Goal: Communication & Community: Answer question/provide support

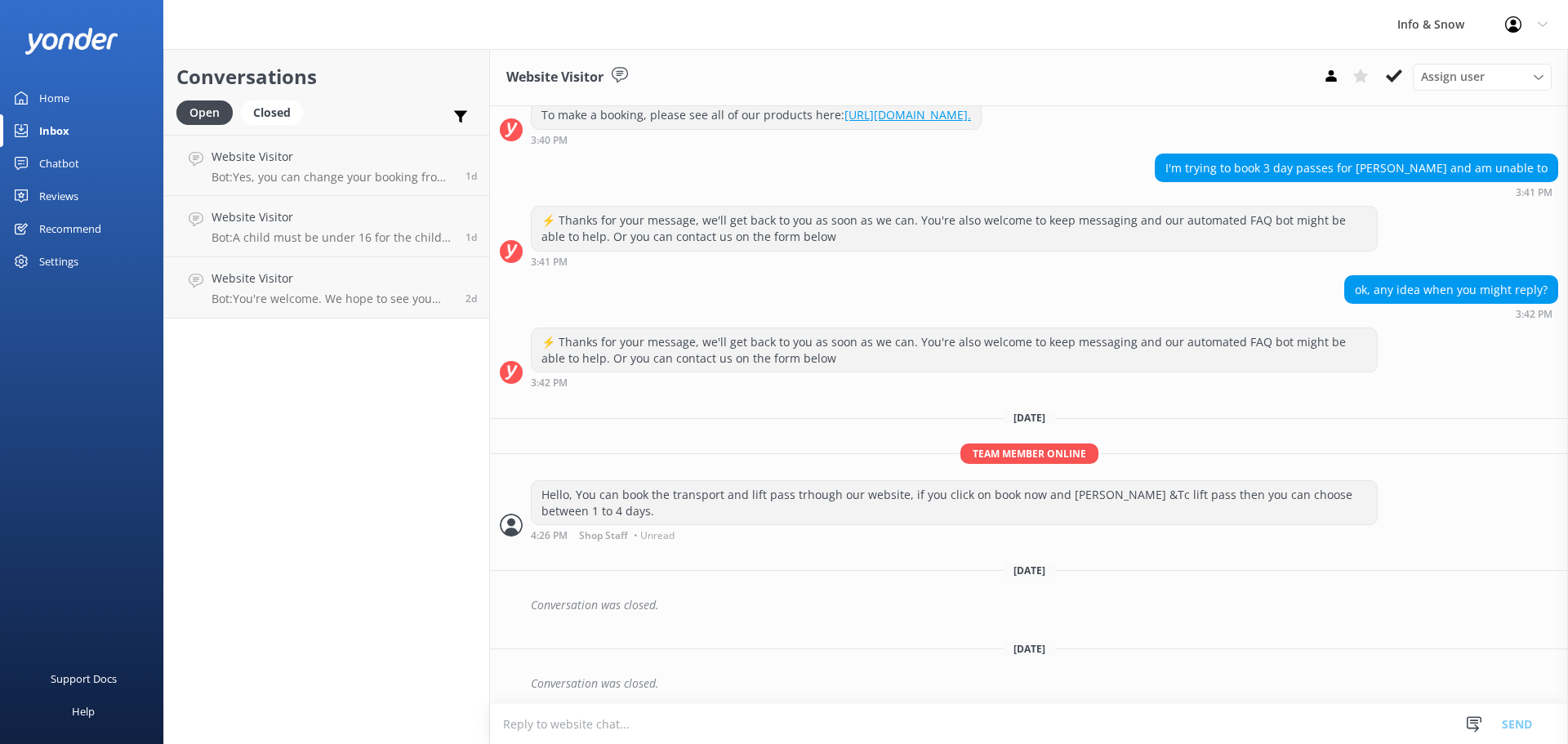
scroll to position [209, 0]
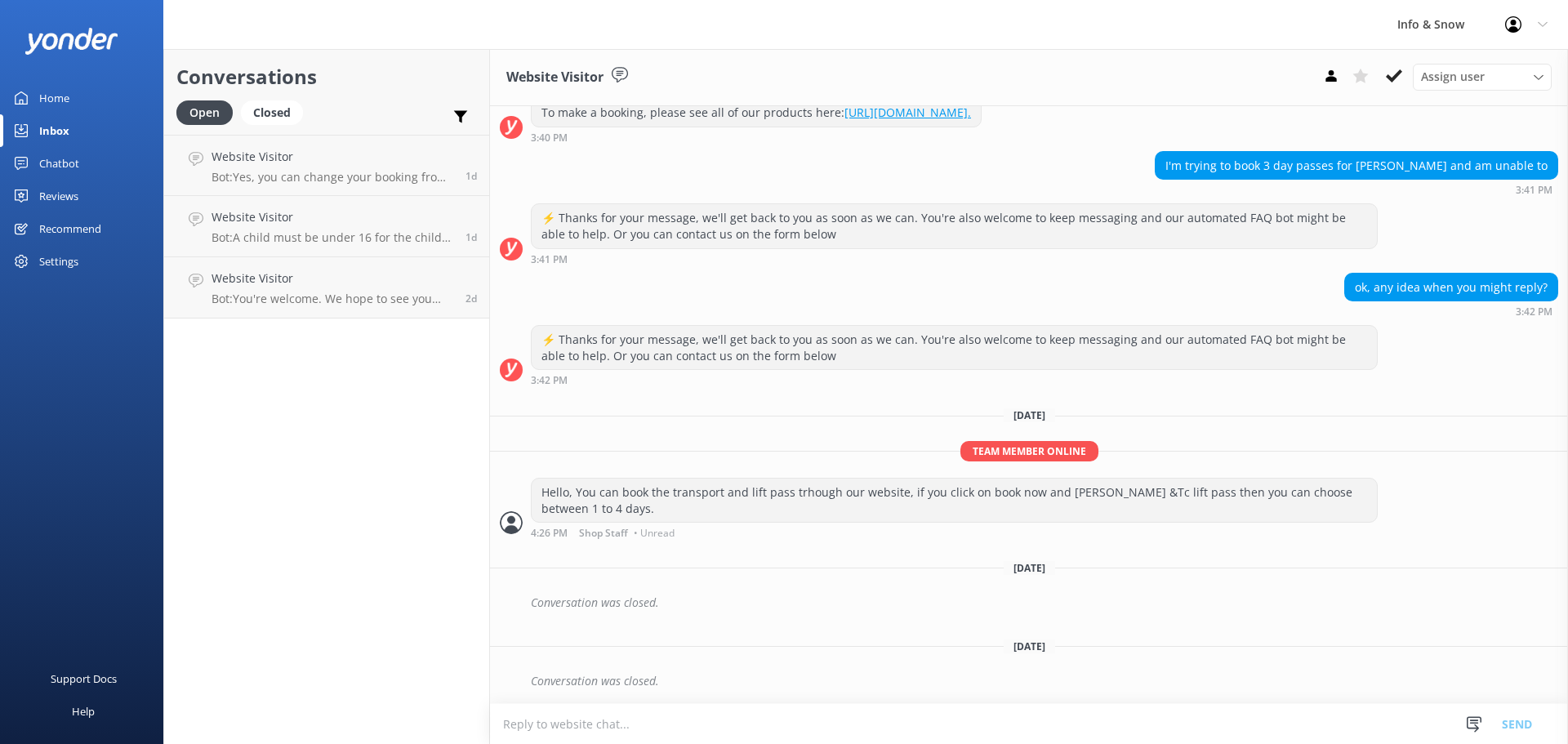
click at [58, 101] on div "Home" at bounding box center [54, 98] width 30 height 32
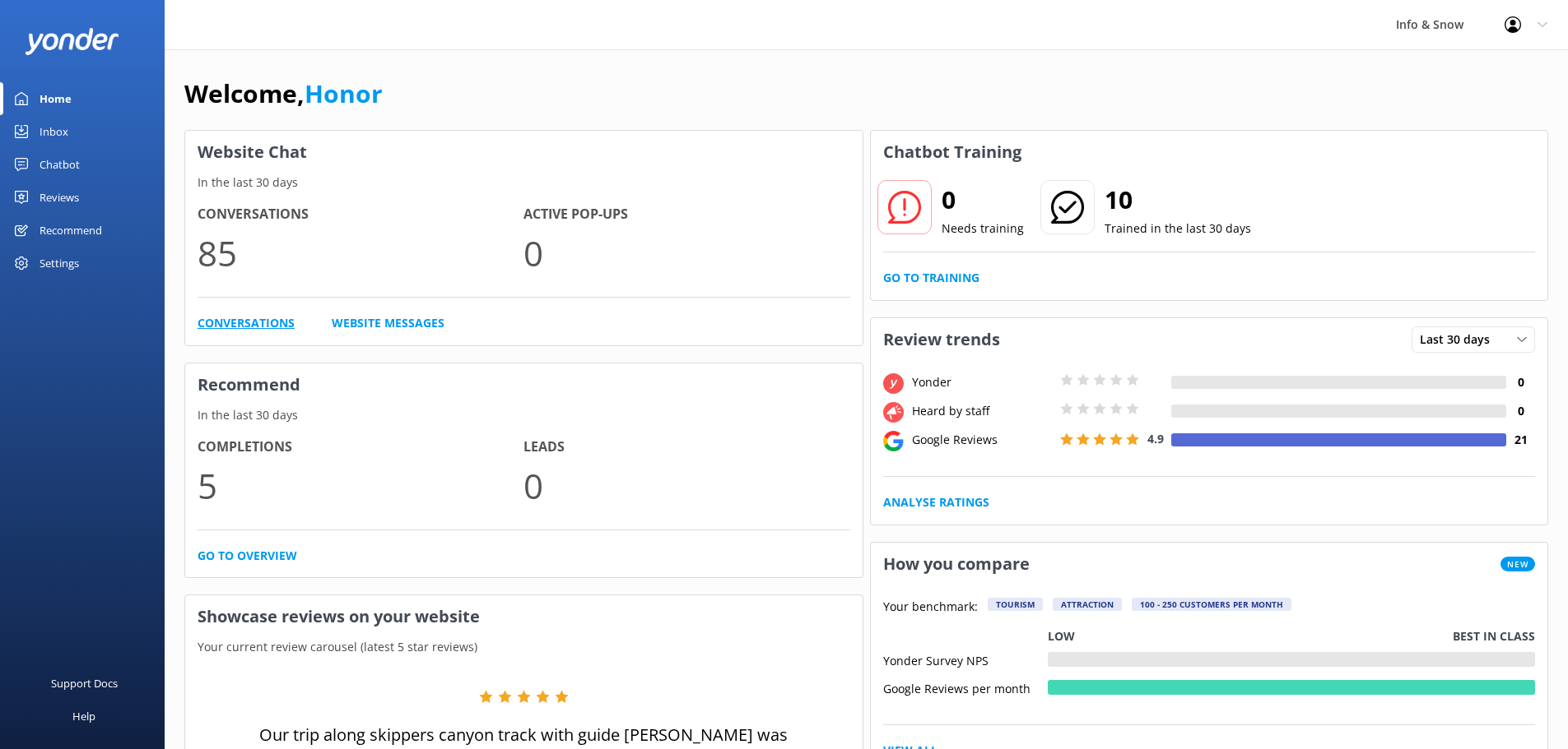
click at [221, 321] on link "Conversations" at bounding box center [245, 323] width 97 height 18
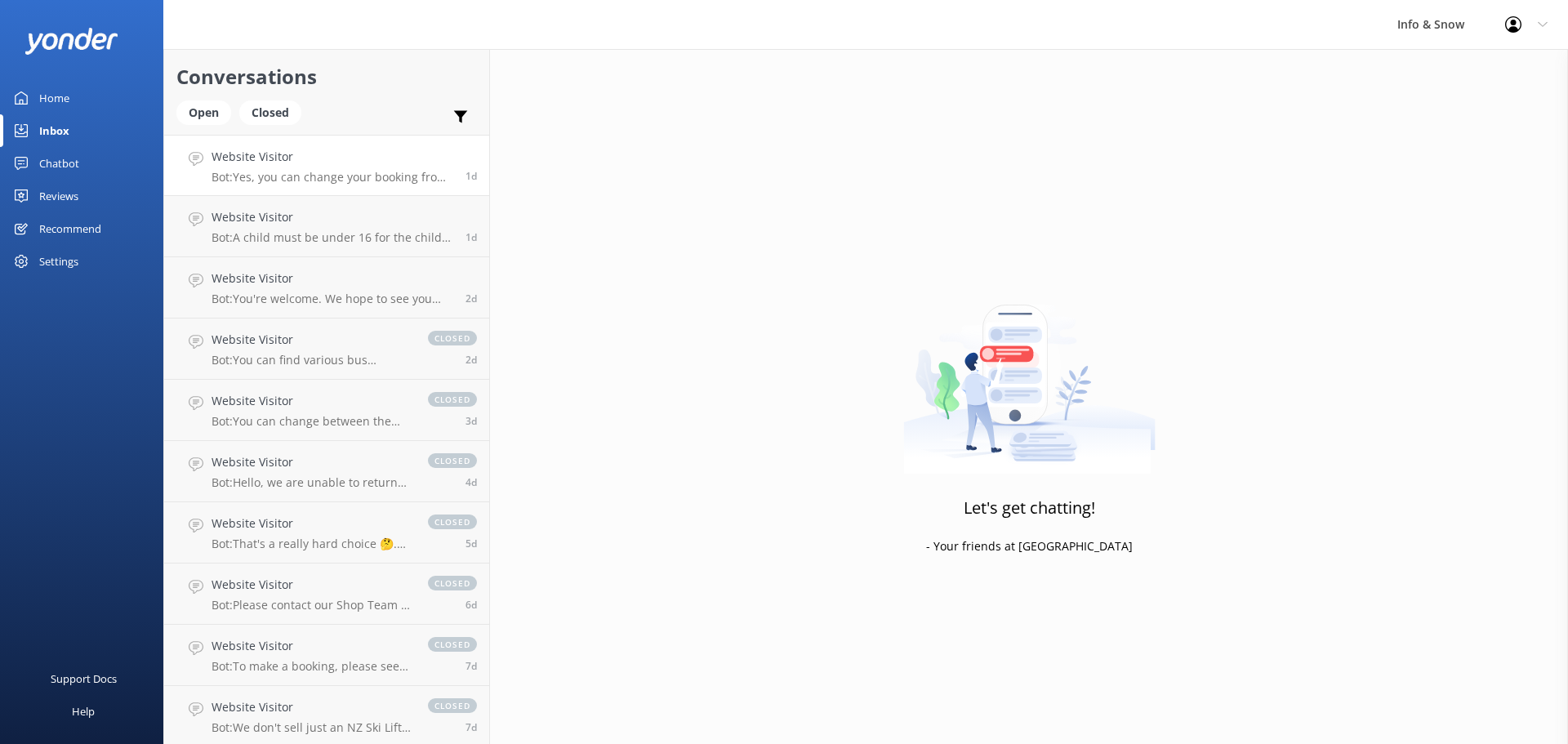
click at [336, 176] on p "Bot: Yes, you can change your booking from [GEOGRAPHIC_DATA] to The Remarkables…" at bounding box center [332, 176] width 242 height 14
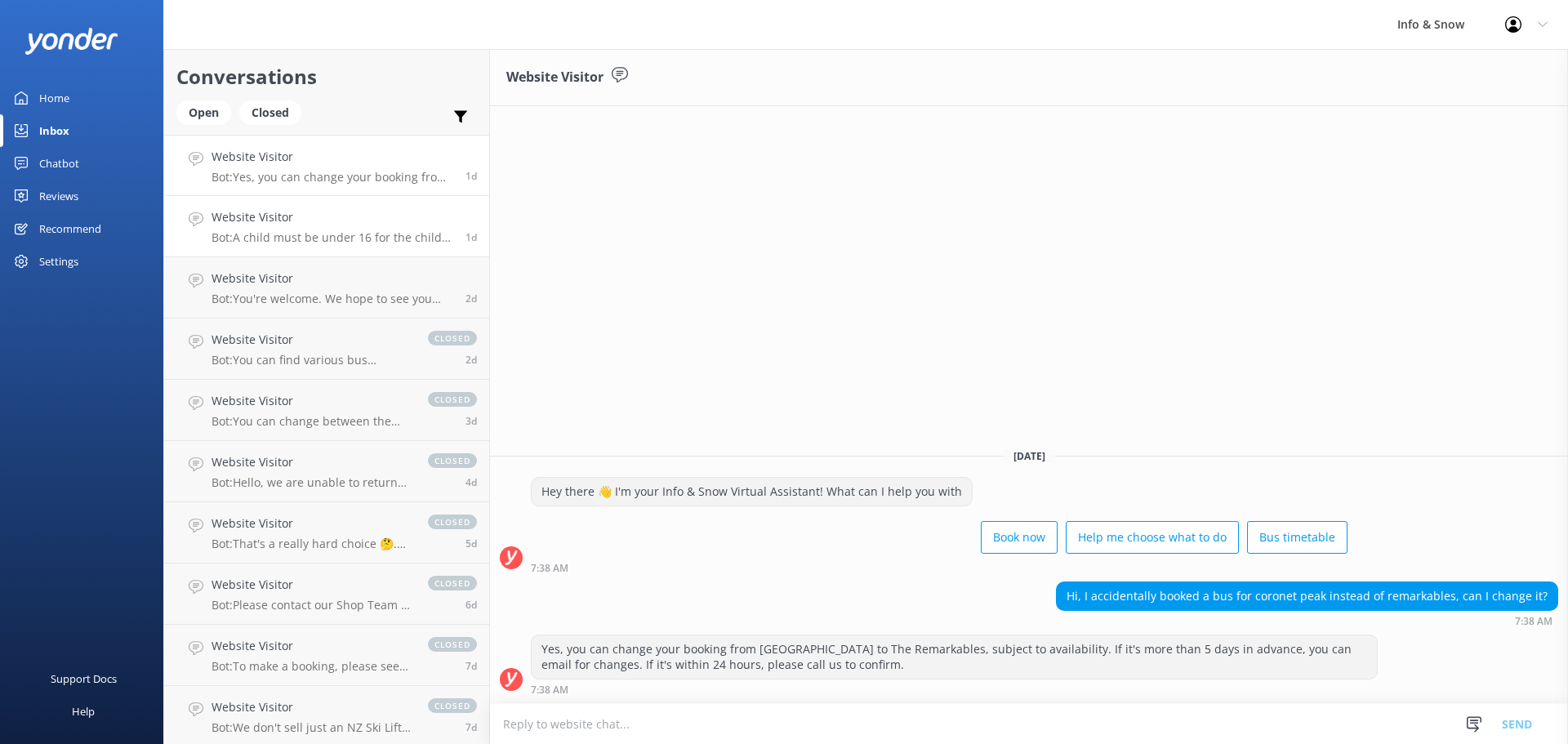
click at [320, 228] on div "Website Visitor Bot: A child must be under 16 for the child rate to apply. Chil…" at bounding box center [332, 227] width 242 height 36
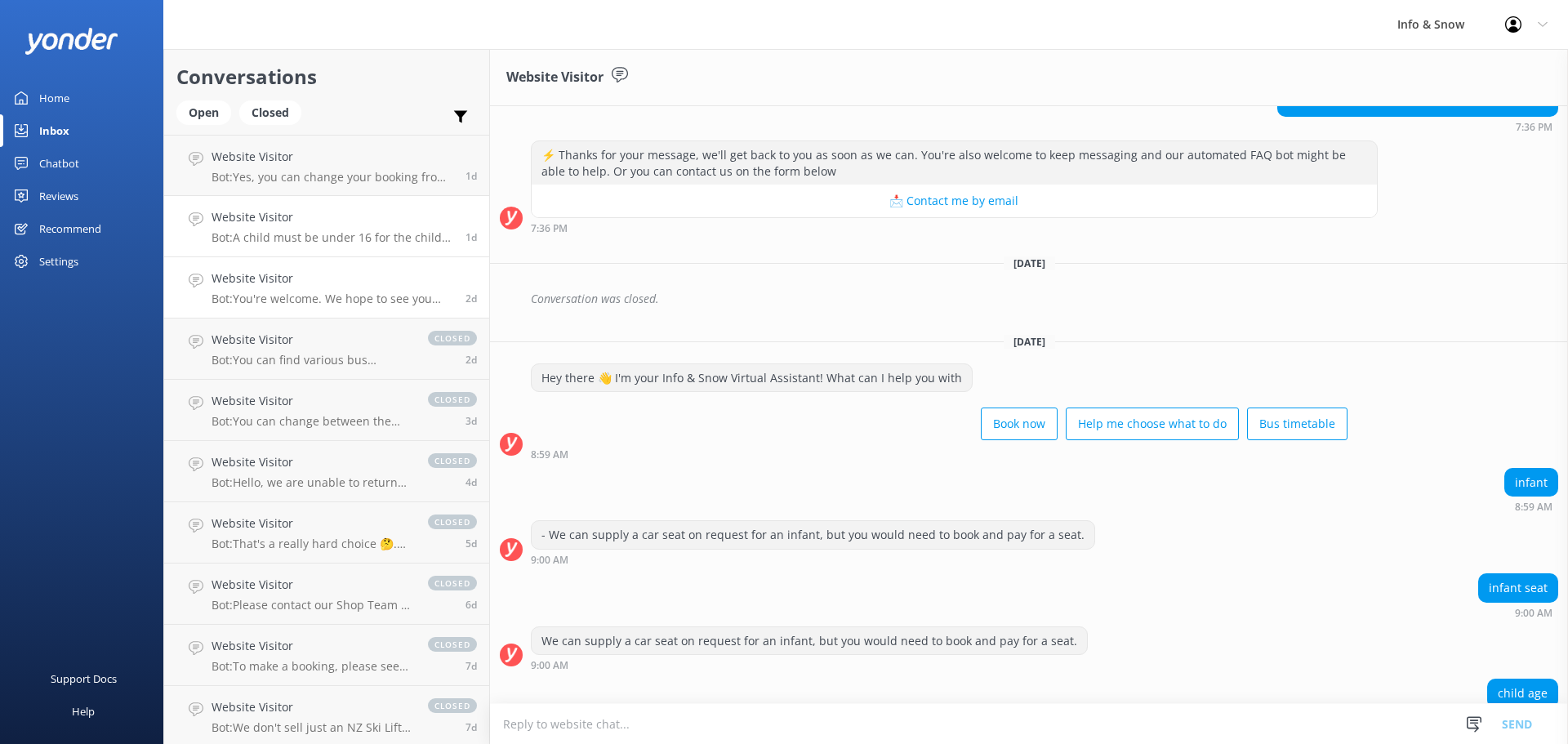
scroll to position [1647, 0]
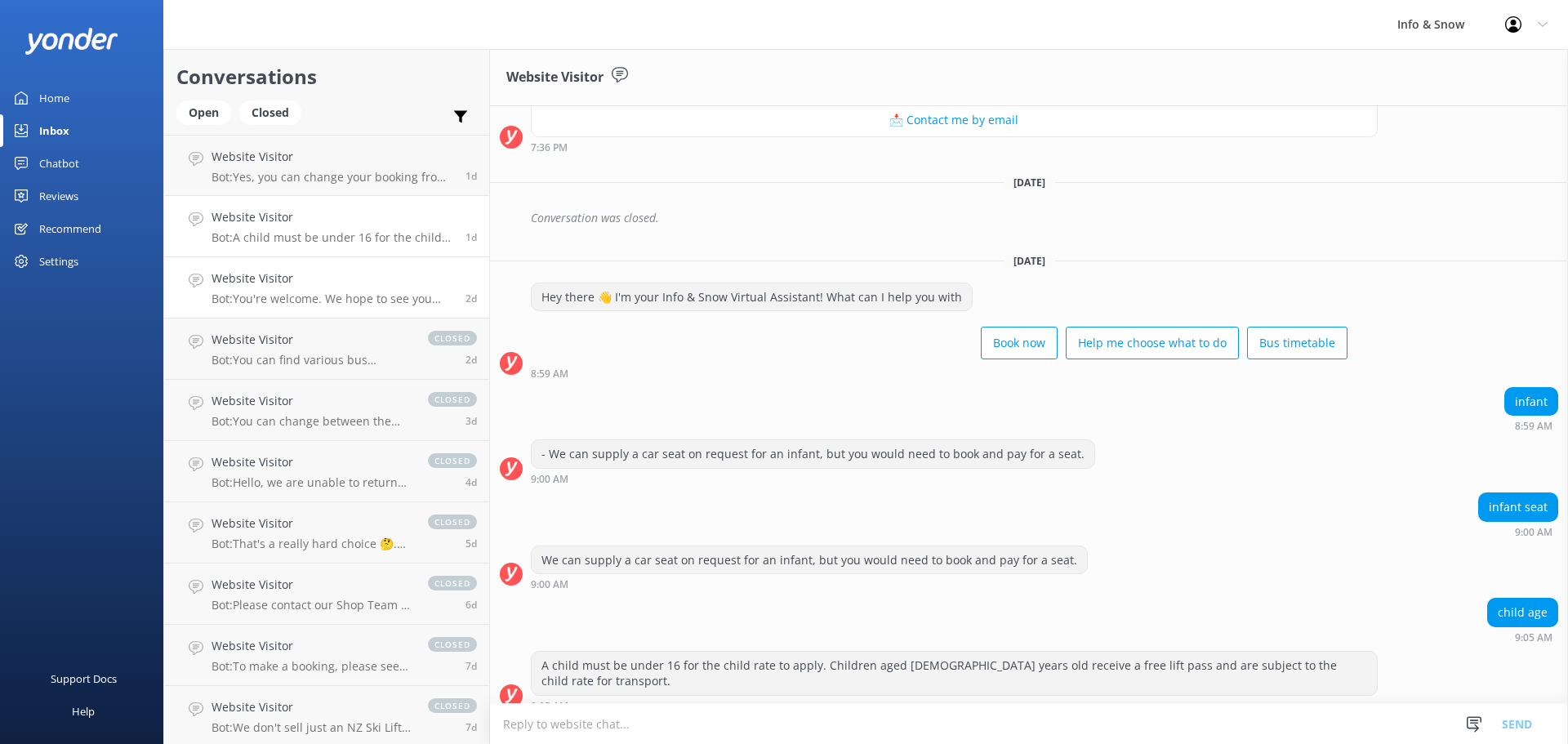
click at [313, 274] on h4 "Website Visitor" at bounding box center [332, 278] width 242 height 18
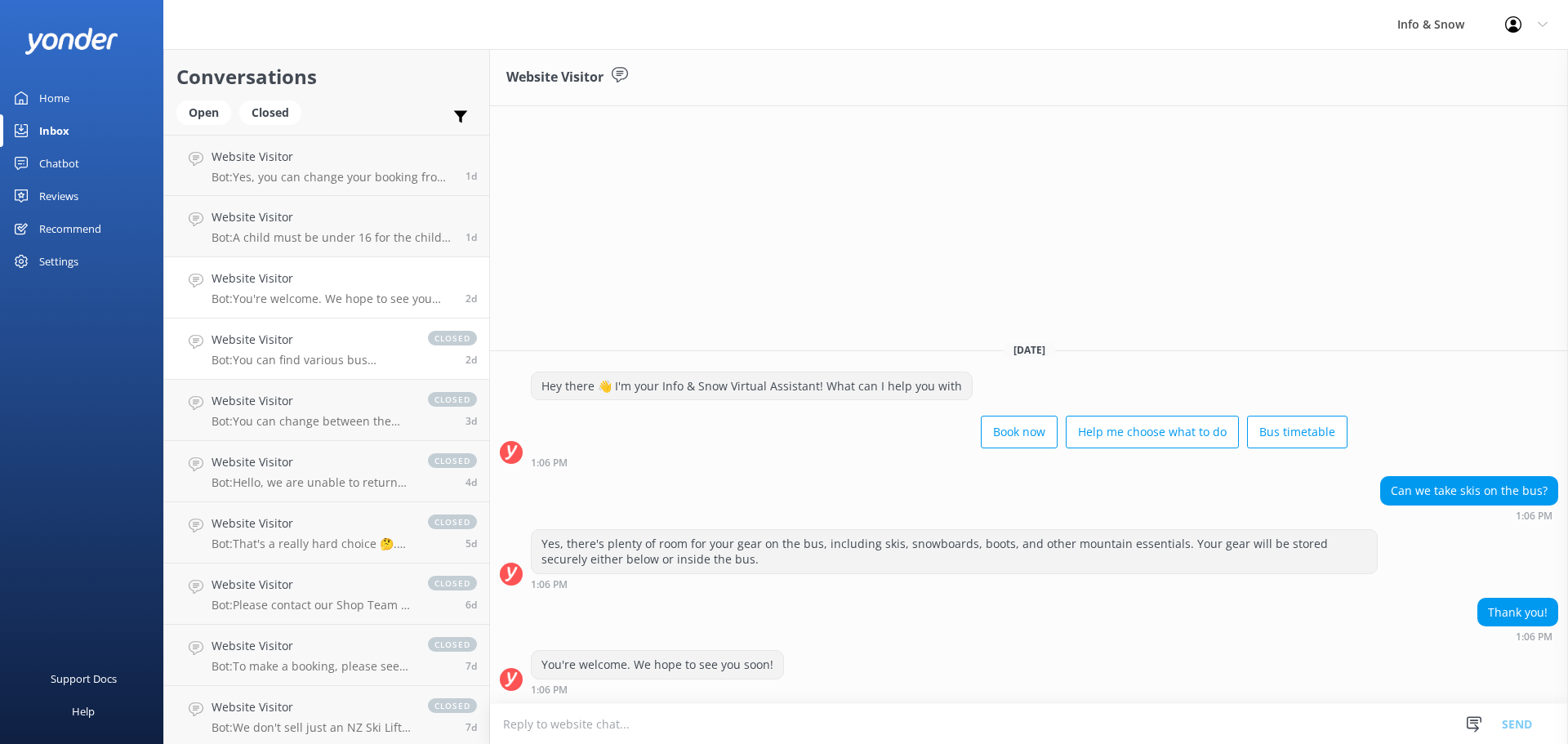
click at [309, 340] on h4 "Website Visitor" at bounding box center [311, 339] width 200 height 18
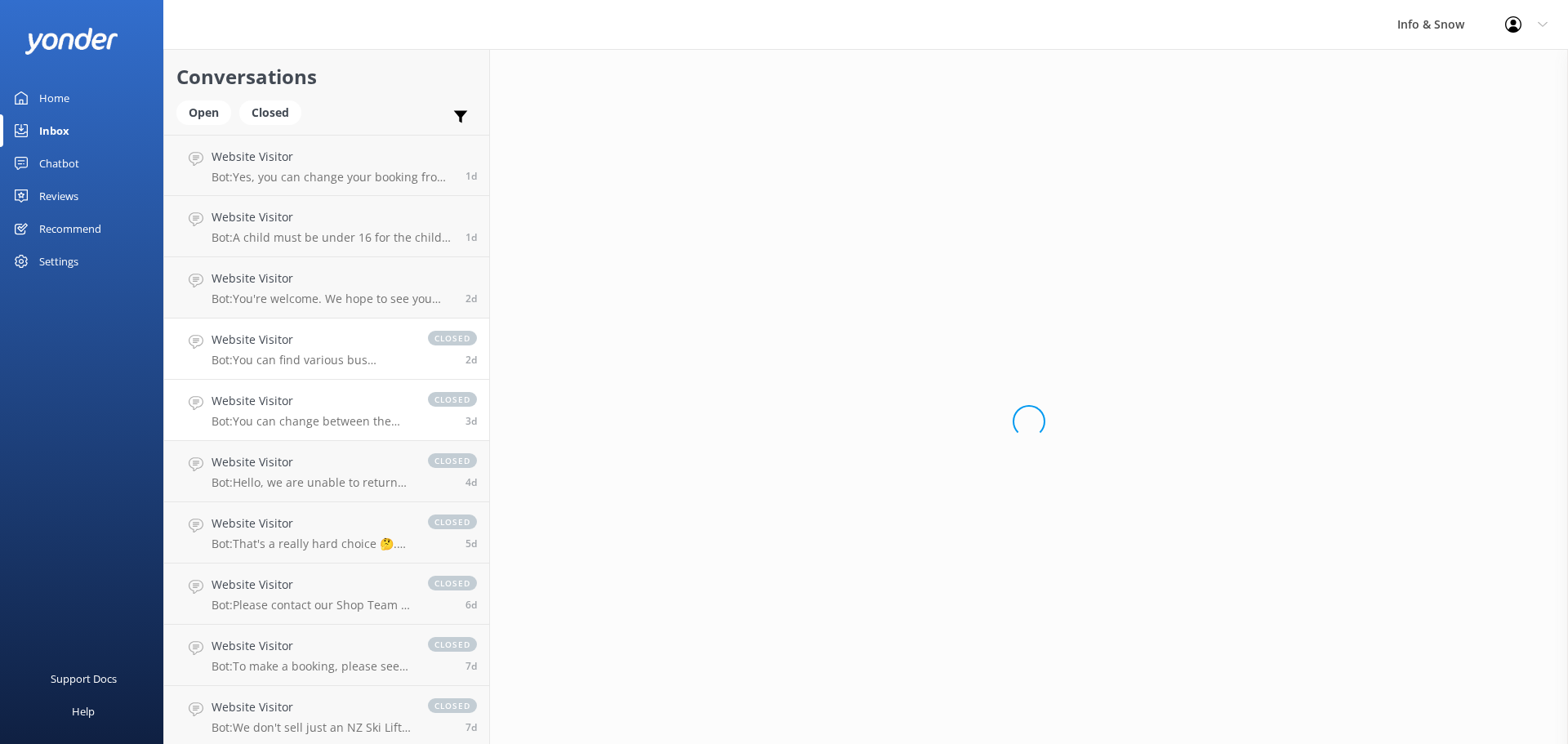
click at [307, 399] on h4 "Website Visitor" at bounding box center [311, 401] width 200 height 18
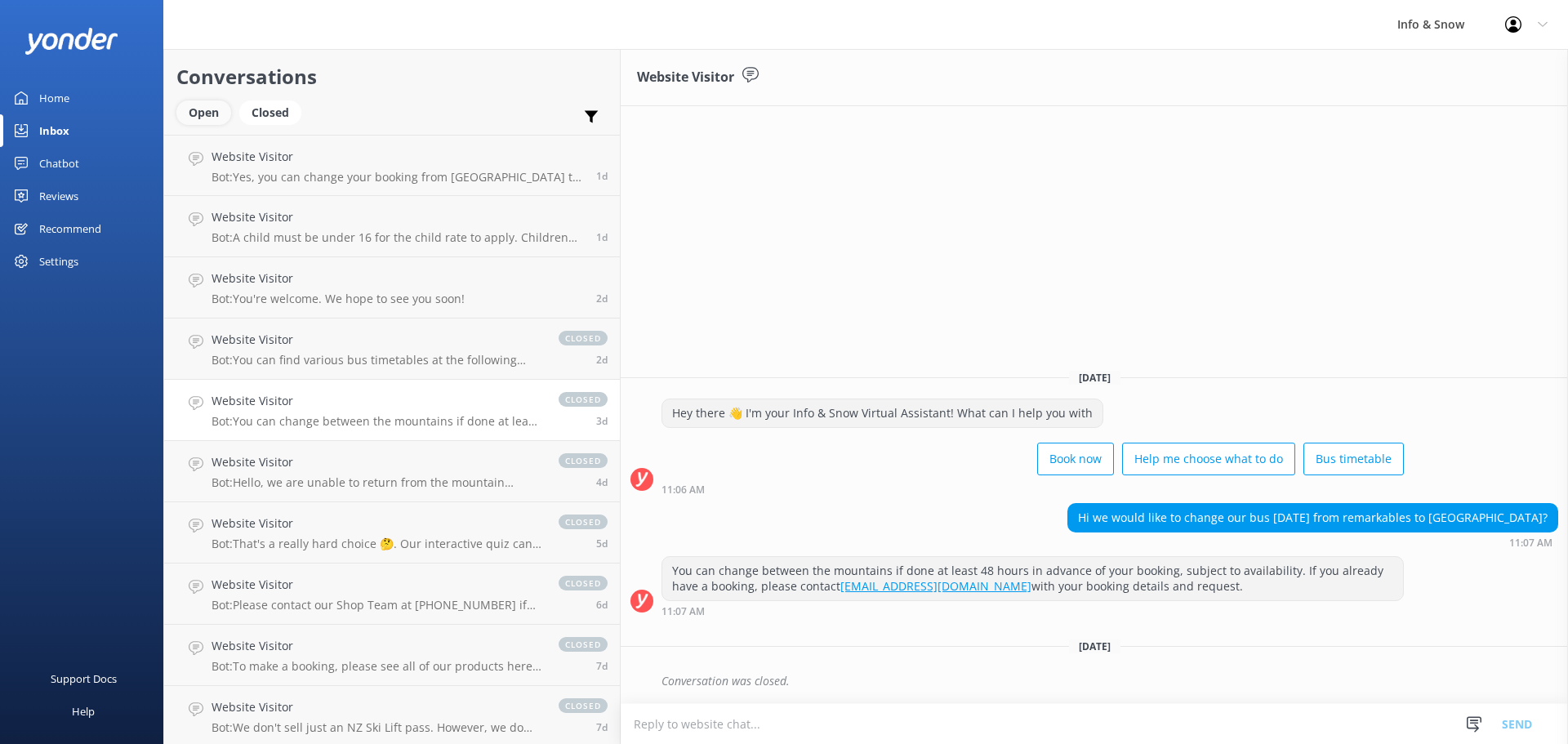
click at [204, 117] on div "Open" at bounding box center [204, 112] width 55 height 25
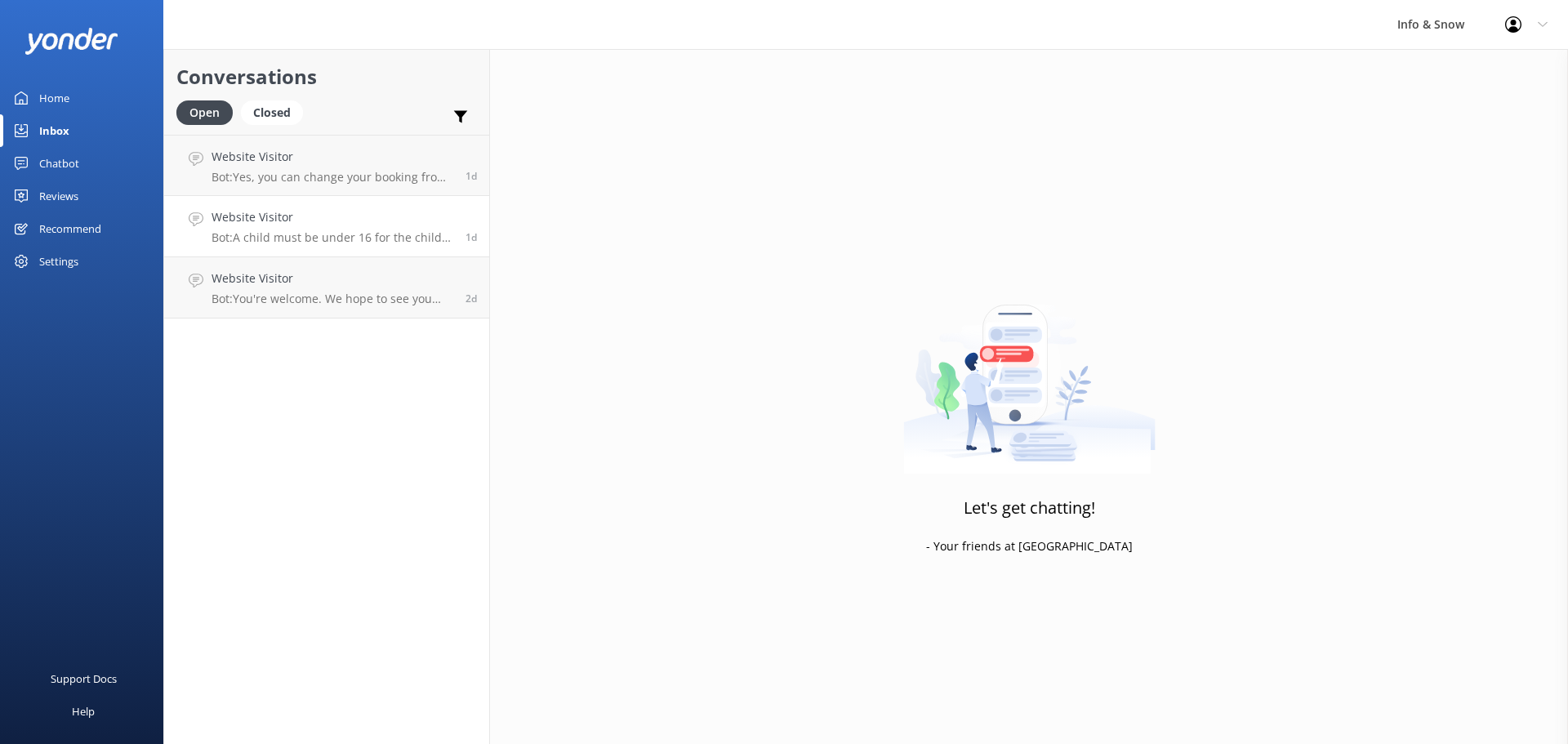
click at [315, 200] on link "Website Visitor Bot: A child must be under 16 for the child rate to apply. Chil…" at bounding box center [327, 227] width 325 height 61
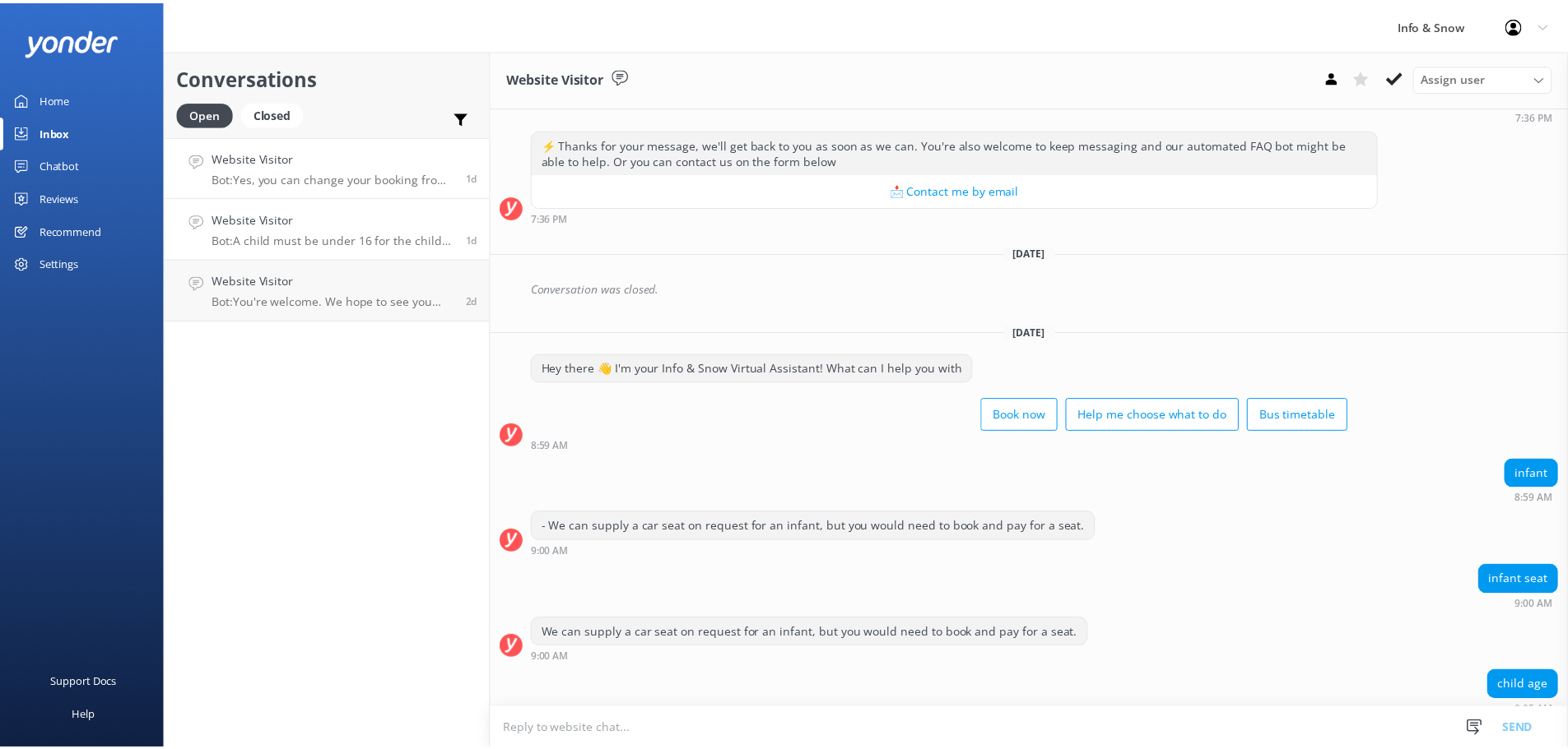
scroll to position [1658, 0]
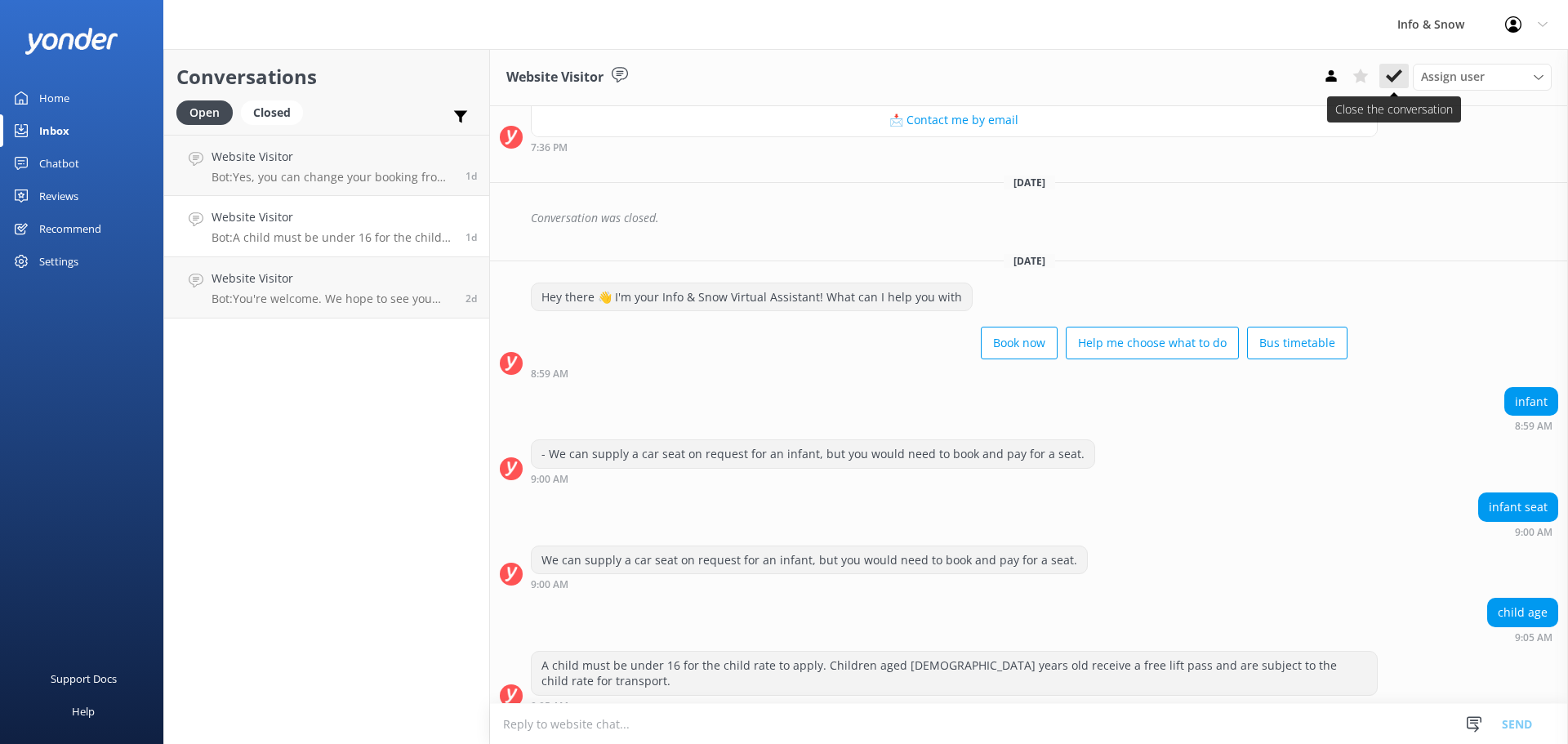
click at [1399, 83] on icon at bounding box center [1393, 76] width 16 height 16
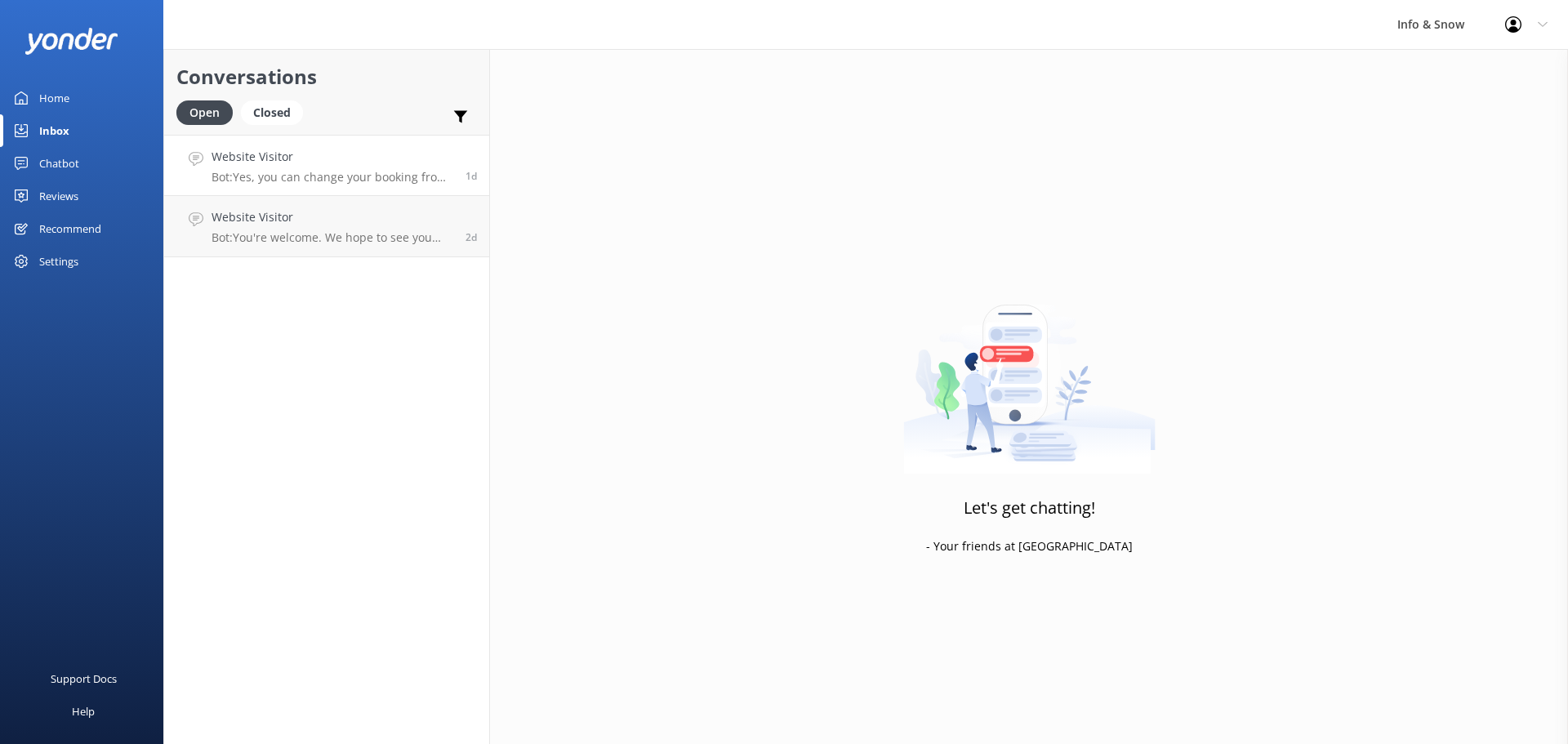
click at [341, 168] on div "Website Visitor Bot: Yes, you can change your booking from [GEOGRAPHIC_DATA] to…" at bounding box center [332, 165] width 242 height 35
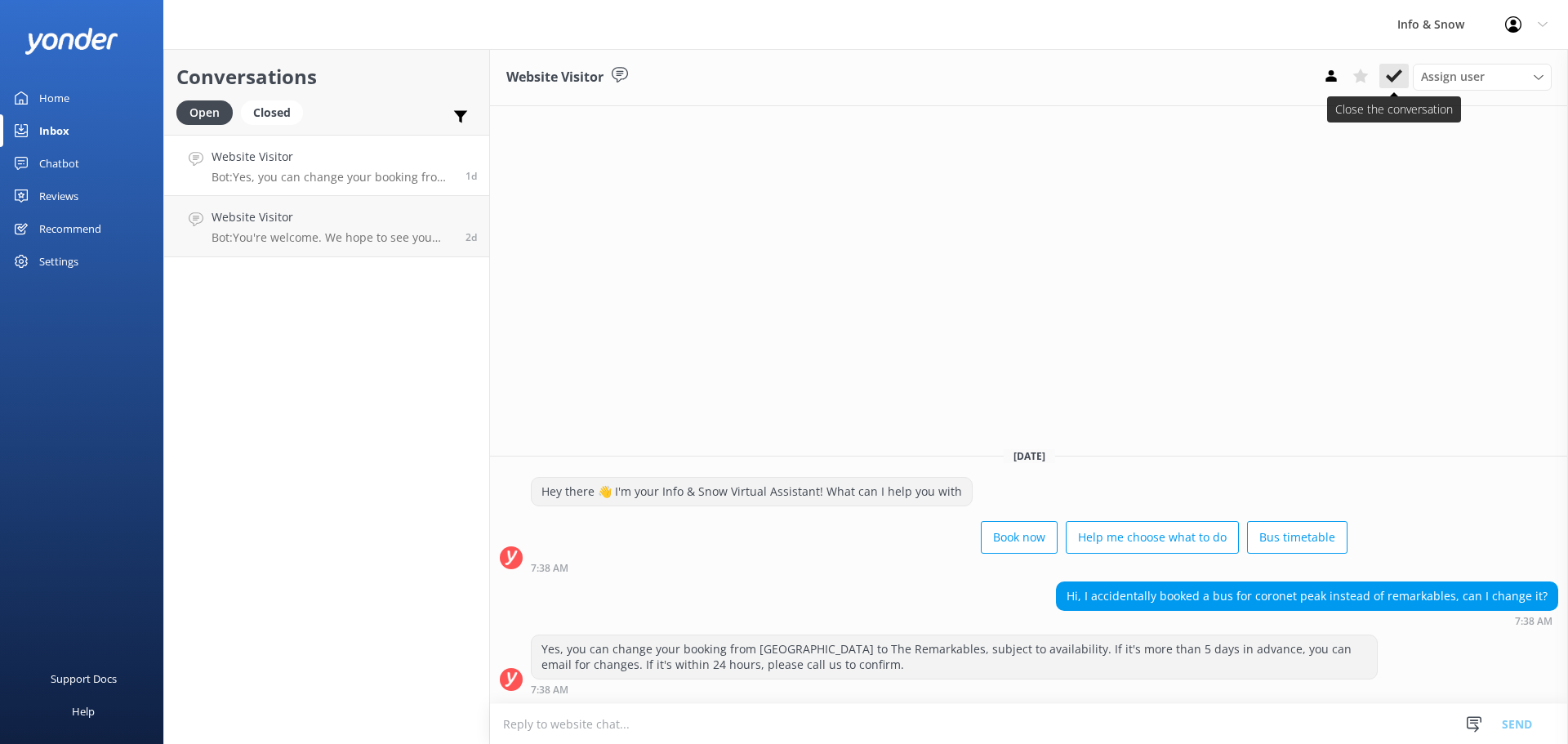
click at [1404, 74] on button at bounding box center [1393, 76] width 30 height 25
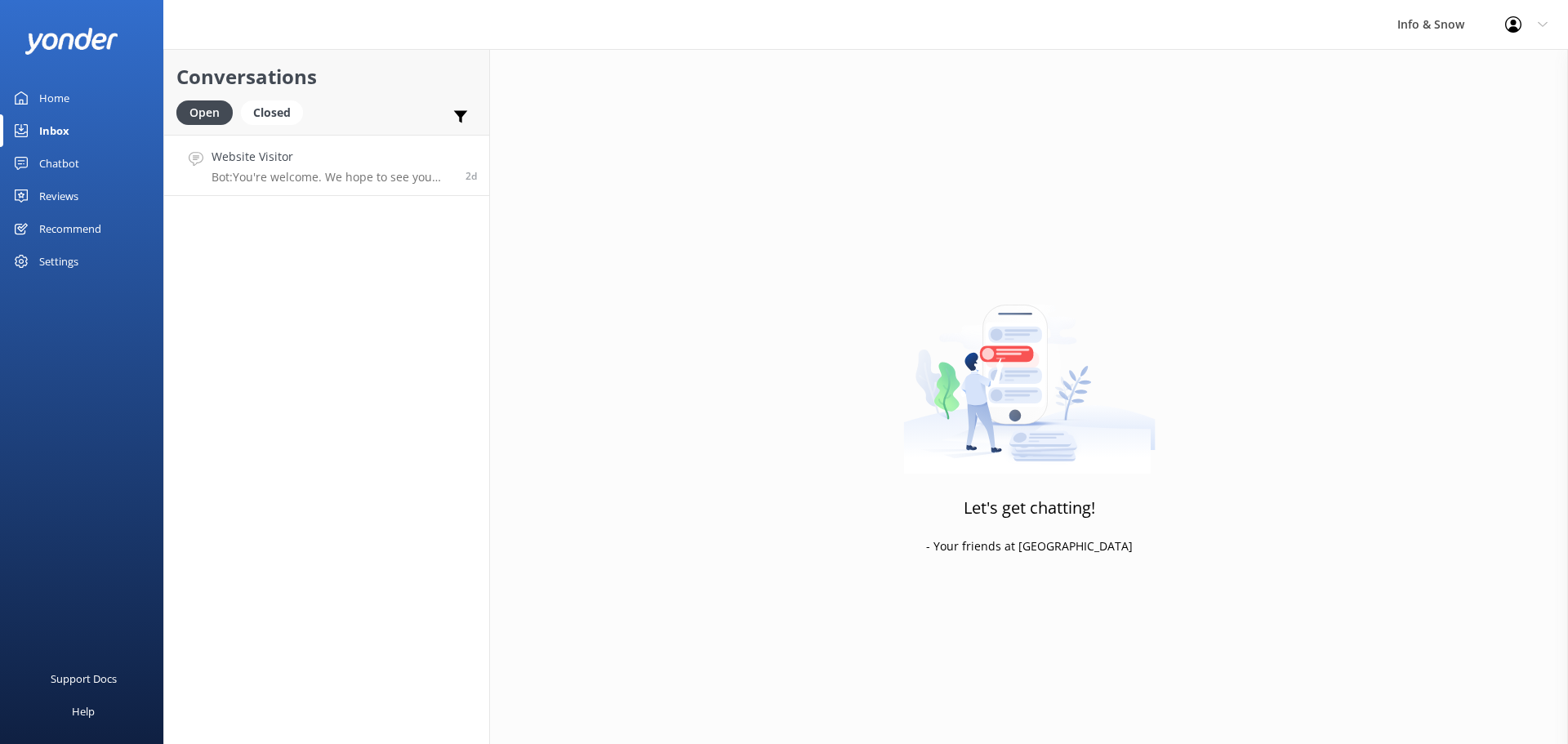
click at [378, 186] on link "Website Visitor Bot: You're welcome. We hope to see you soon! 2d" at bounding box center [327, 165] width 325 height 61
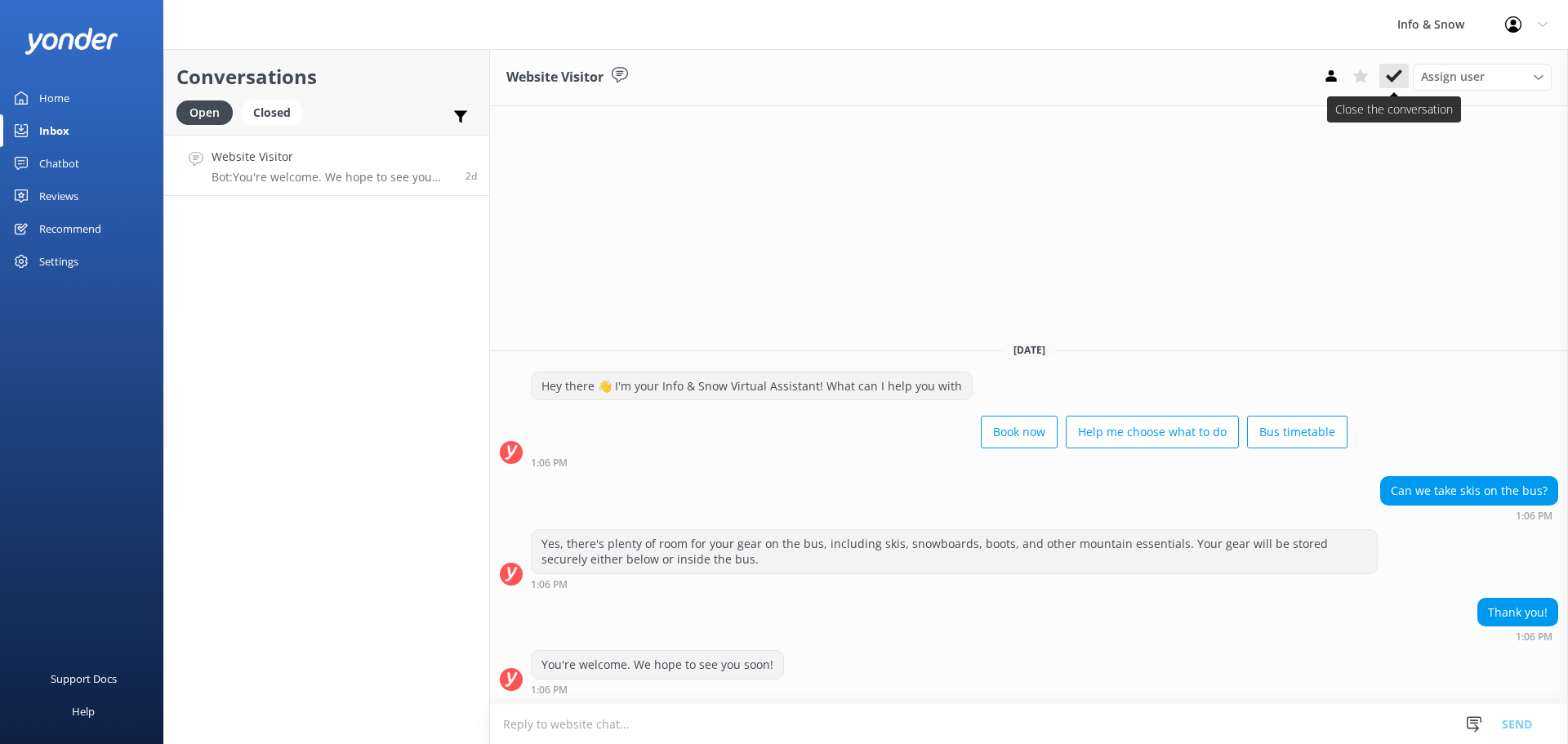
click at [1386, 72] on icon at bounding box center [1393, 76] width 16 height 16
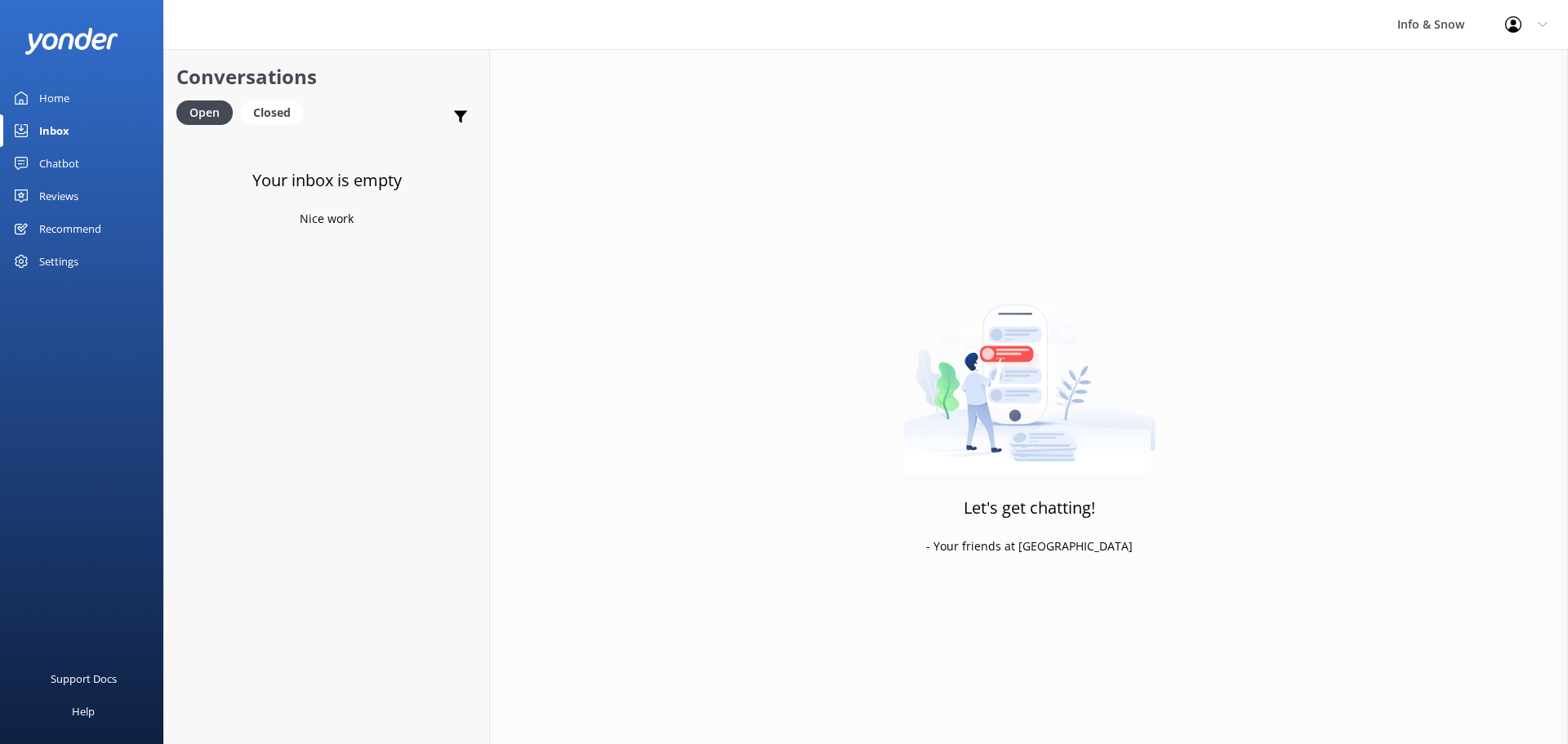
click at [65, 110] on div "Home" at bounding box center [54, 98] width 30 height 32
